Goal: Transaction & Acquisition: Purchase product/service

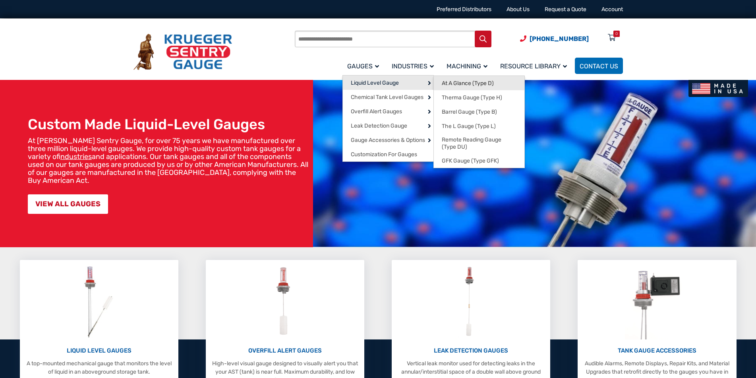
click at [484, 84] on span "At A Glance (Type D)" at bounding box center [468, 83] width 52 height 7
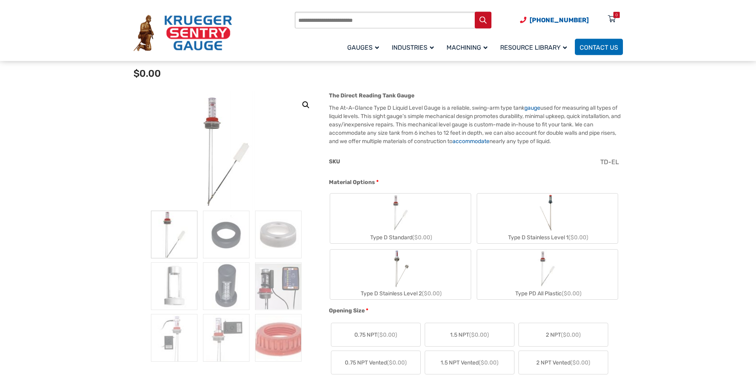
scroll to position [81, 0]
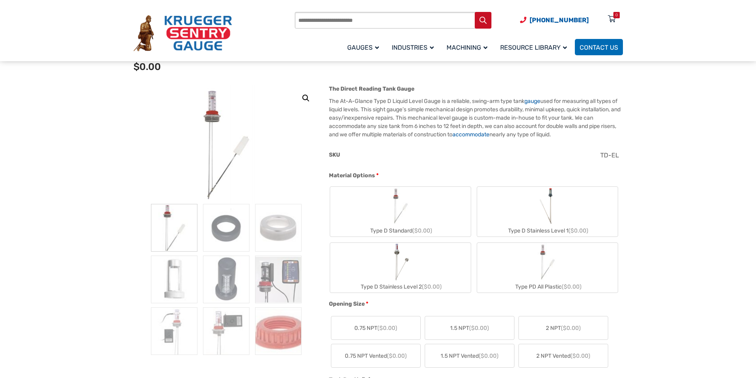
click at [408, 208] on img "Type D Standard" at bounding box center [400, 206] width 38 height 38
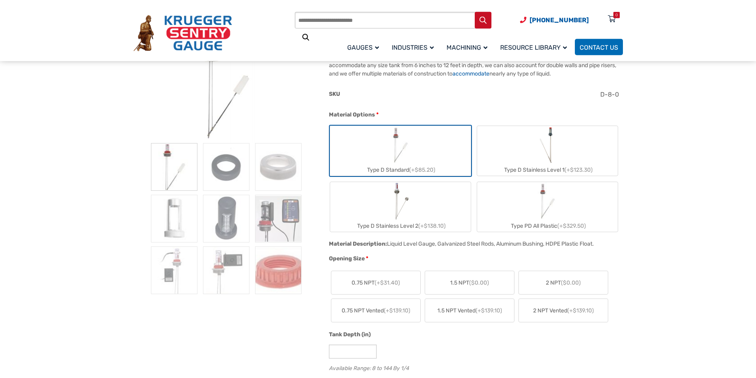
scroll to position [162, 0]
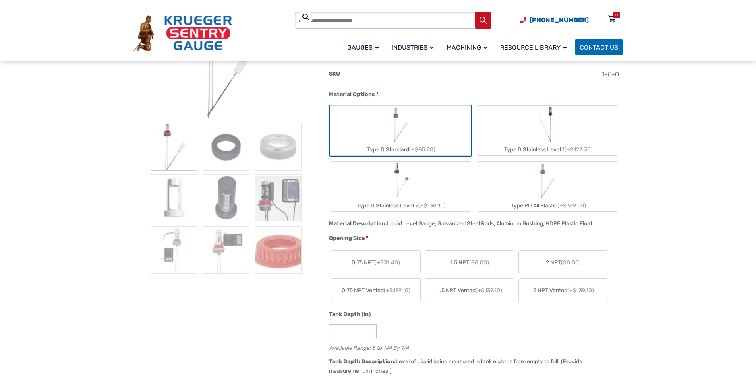
click at [568, 263] on span "($0.00)" at bounding box center [571, 262] width 20 height 7
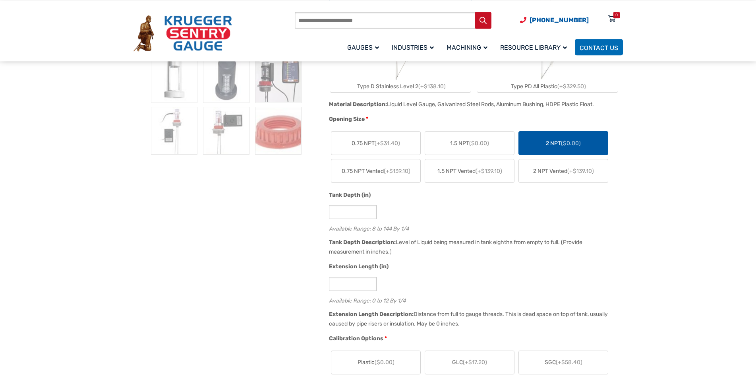
scroll to position [284, 0]
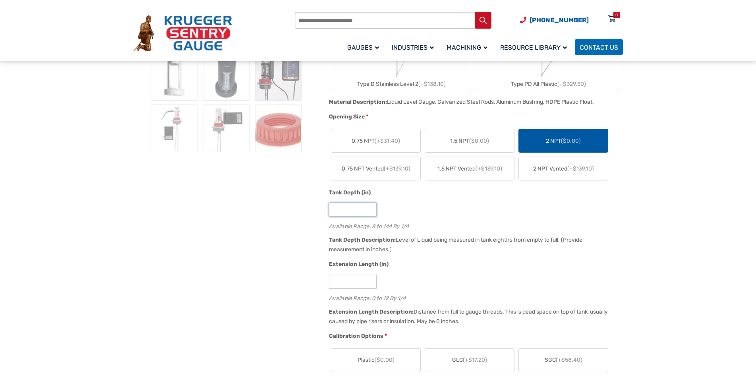
click at [346, 212] on input "*" at bounding box center [353, 210] width 48 height 14
click at [345, 211] on input "*" at bounding box center [353, 210] width 48 height 14
type input "**"
type input "***"
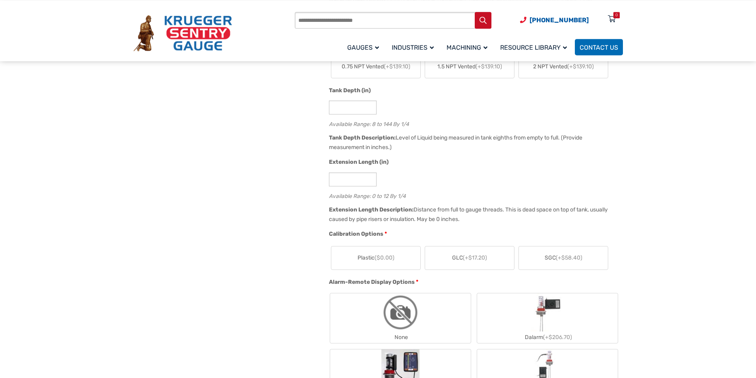
scroll to position [372, 0]
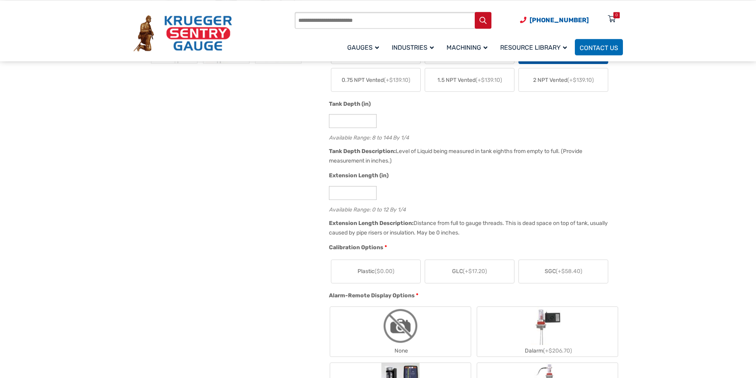
click at [457, 275] on span "GLC (+$17.20)" at bounding box center [469, 271] width 35 height 8
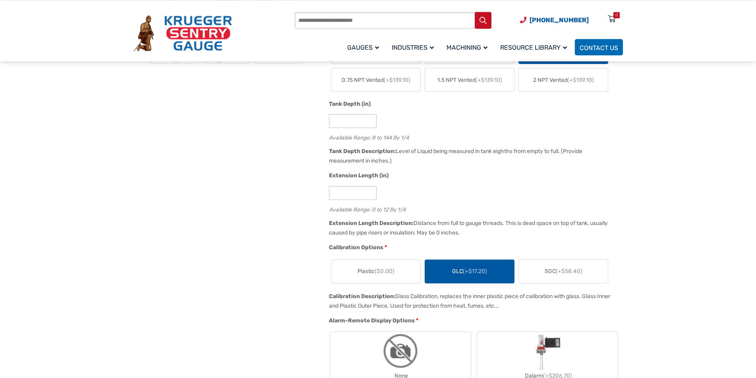
click at [562, 273] on span "(+$58.40)" at bounding box center [569, 271] width 27 height 7
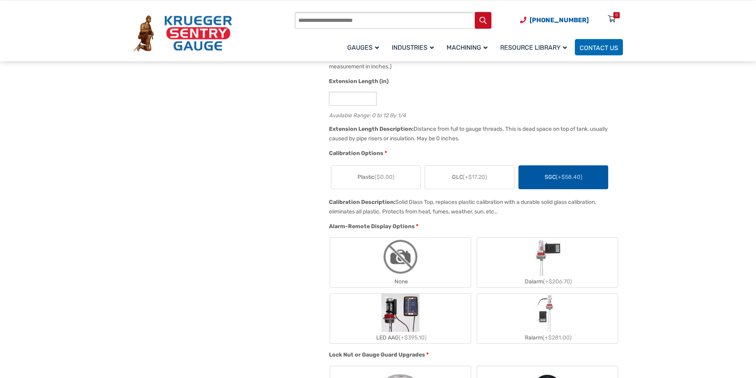
scroll to position [494, 0]
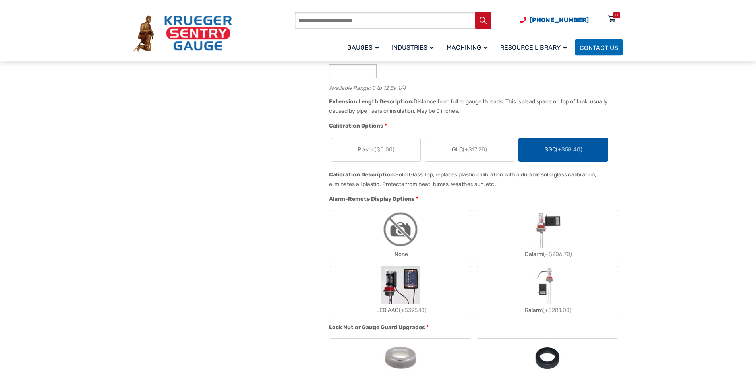
click at [415, 239] on img "None" at bounding box center [400, 229] width 38 height 38
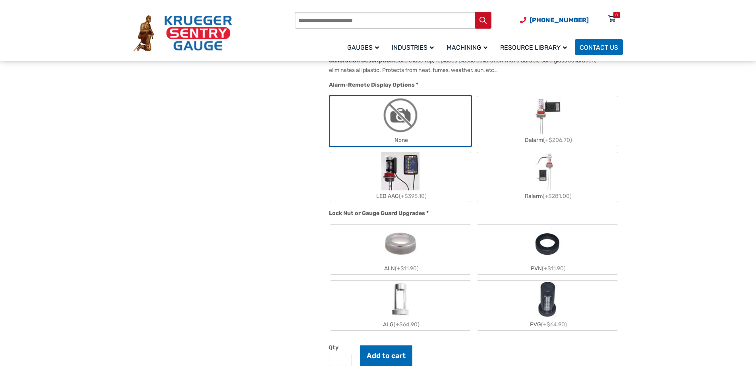
scroll to position [615, 0]
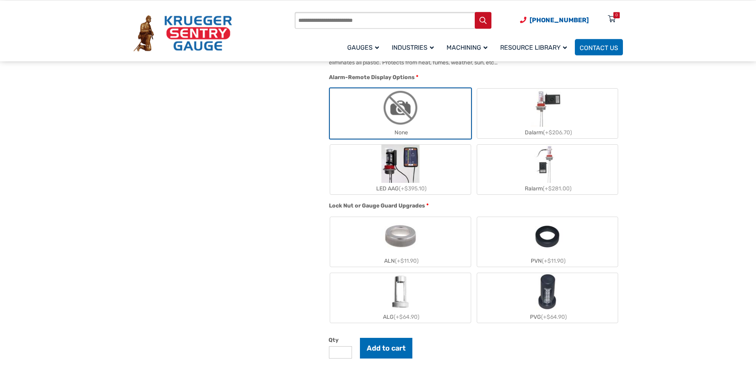
click at [408, 253] on img "ALN" at bounding box center [400, 236] width 39 height 38
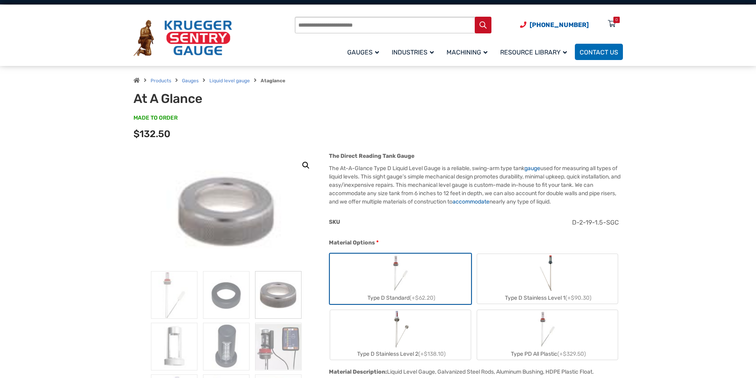
scroll to position [0, 0]
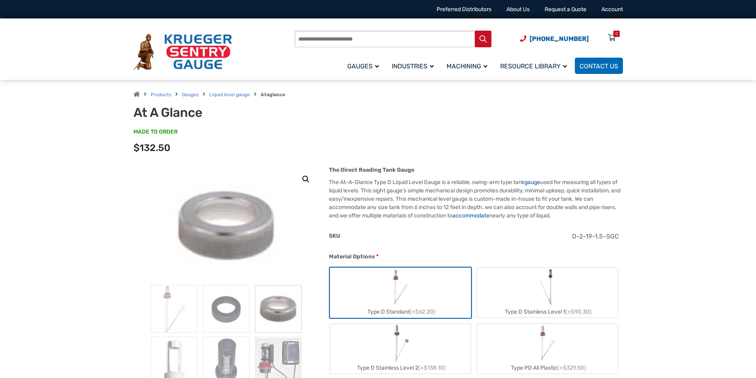
click at [599, 234] on span "D-2-19-1.5-SGC" at bounding box center [595, 236] width 47 height 8
copy div "D-2-19-1.5-SGC"
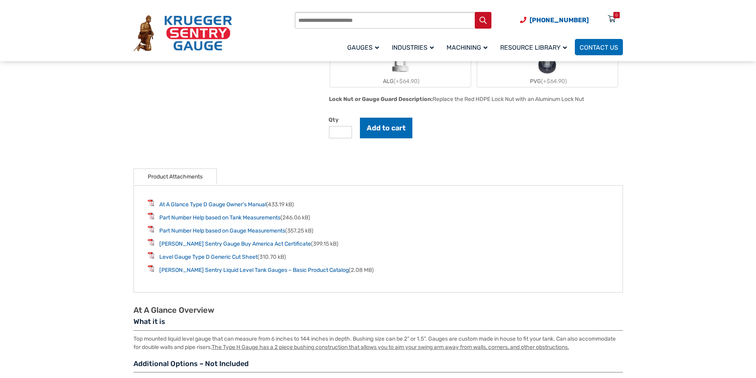
scroll to position [770, 0]
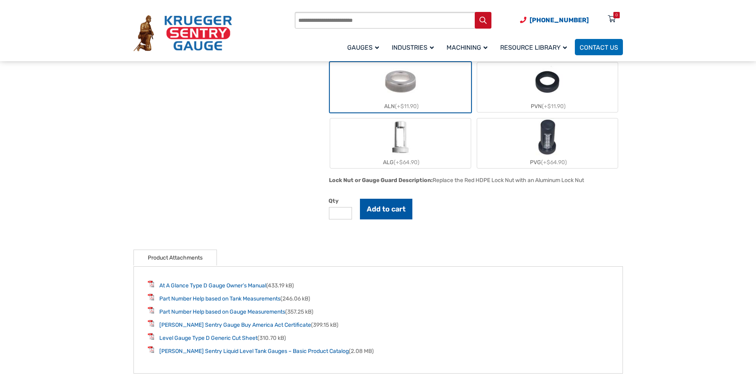
click at [388, 211] on button "Add to cart" at bounding box center [386, 209] width 52 height 21
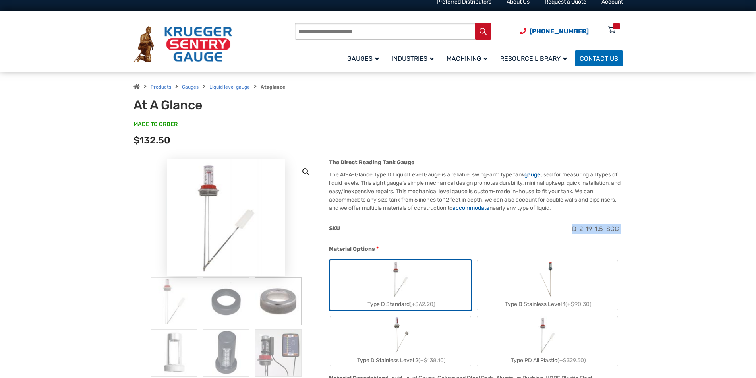
scroll to position [0, 0]
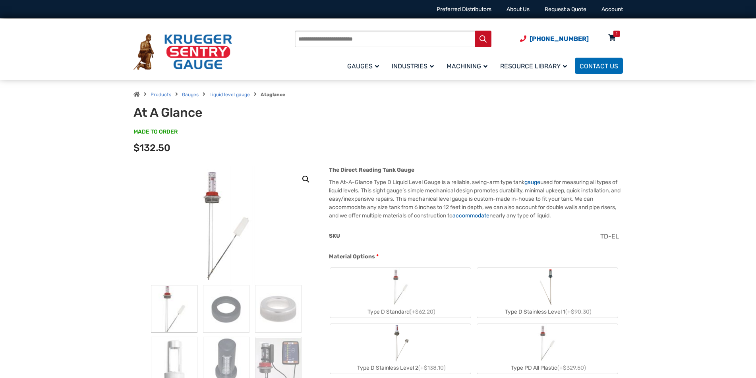
click at [613, 37] on icon at bounding box center [612, 38] width 8 height 13
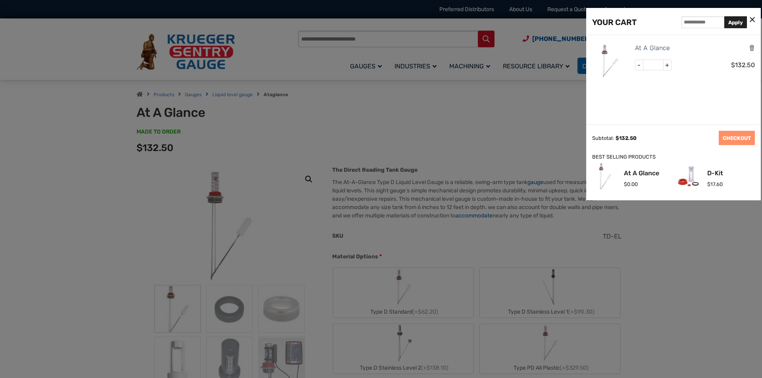
click at [508, 139] on div at bounding box center [381, 189] width 762 height 378
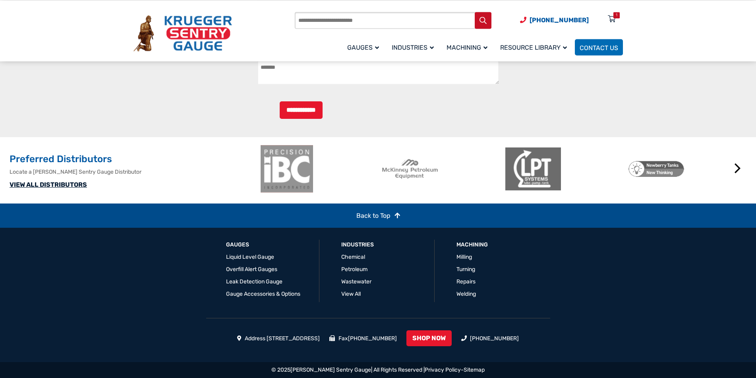
scroll to position [1824, 0]
